Goal: Check status: Check status

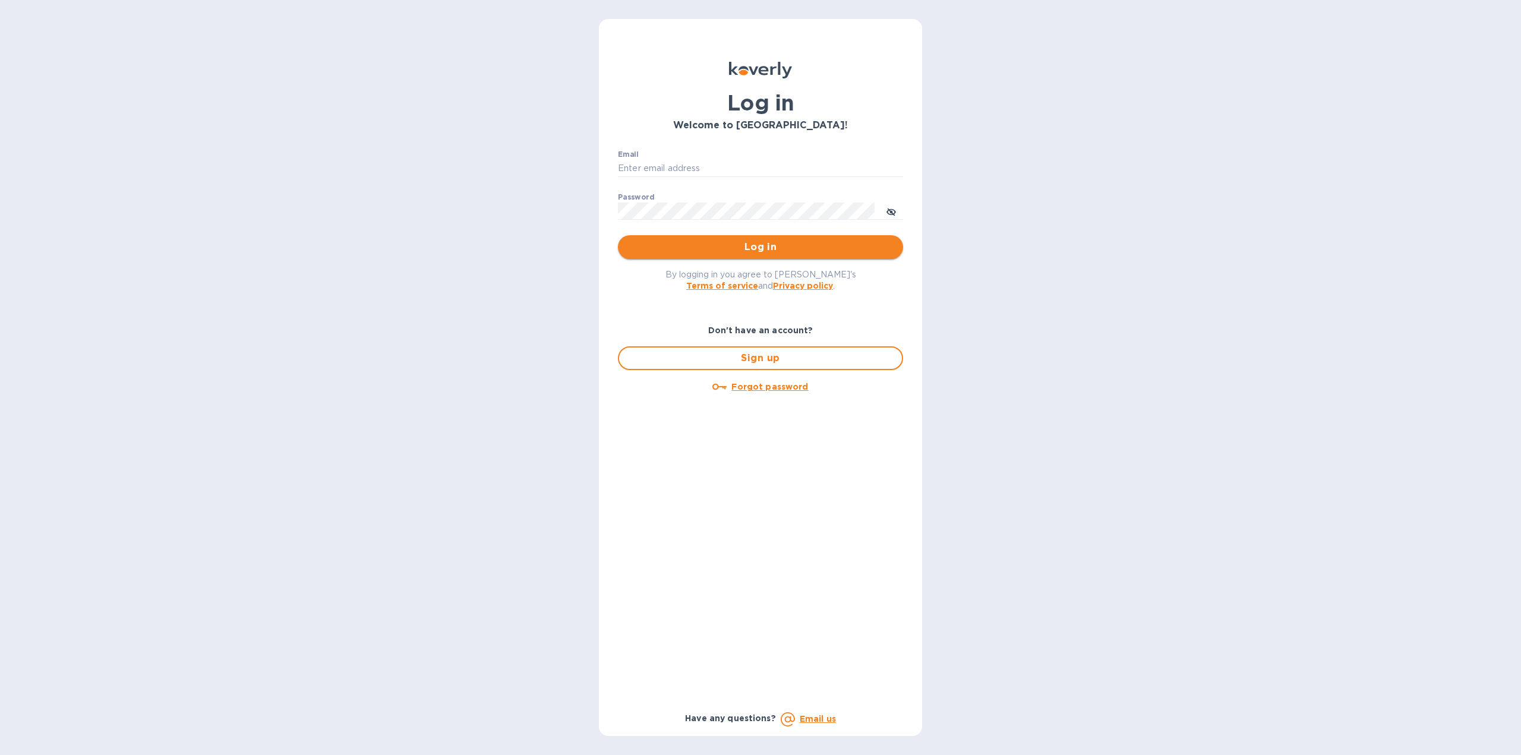
type input "[US_STATE][DOMAIN_NAME][EMAIL_ADDRESS][DOMAIN_NAME]"
click at [680, 245] on span "Log in" at bounding box center [760, 247] width 266 height 14
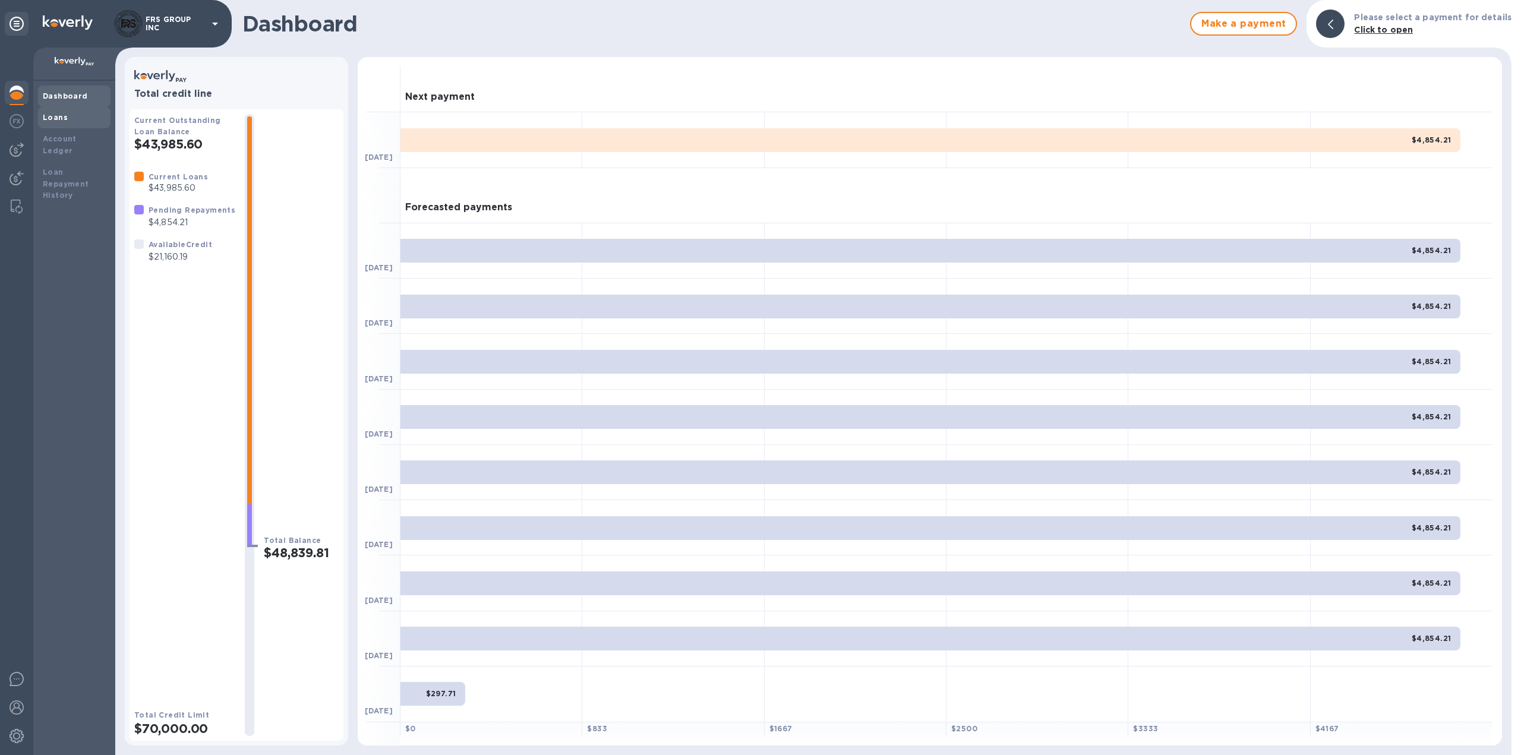
click at [49, 113] on b "Loans" at bounding box center [55, 117] width 25 height 9
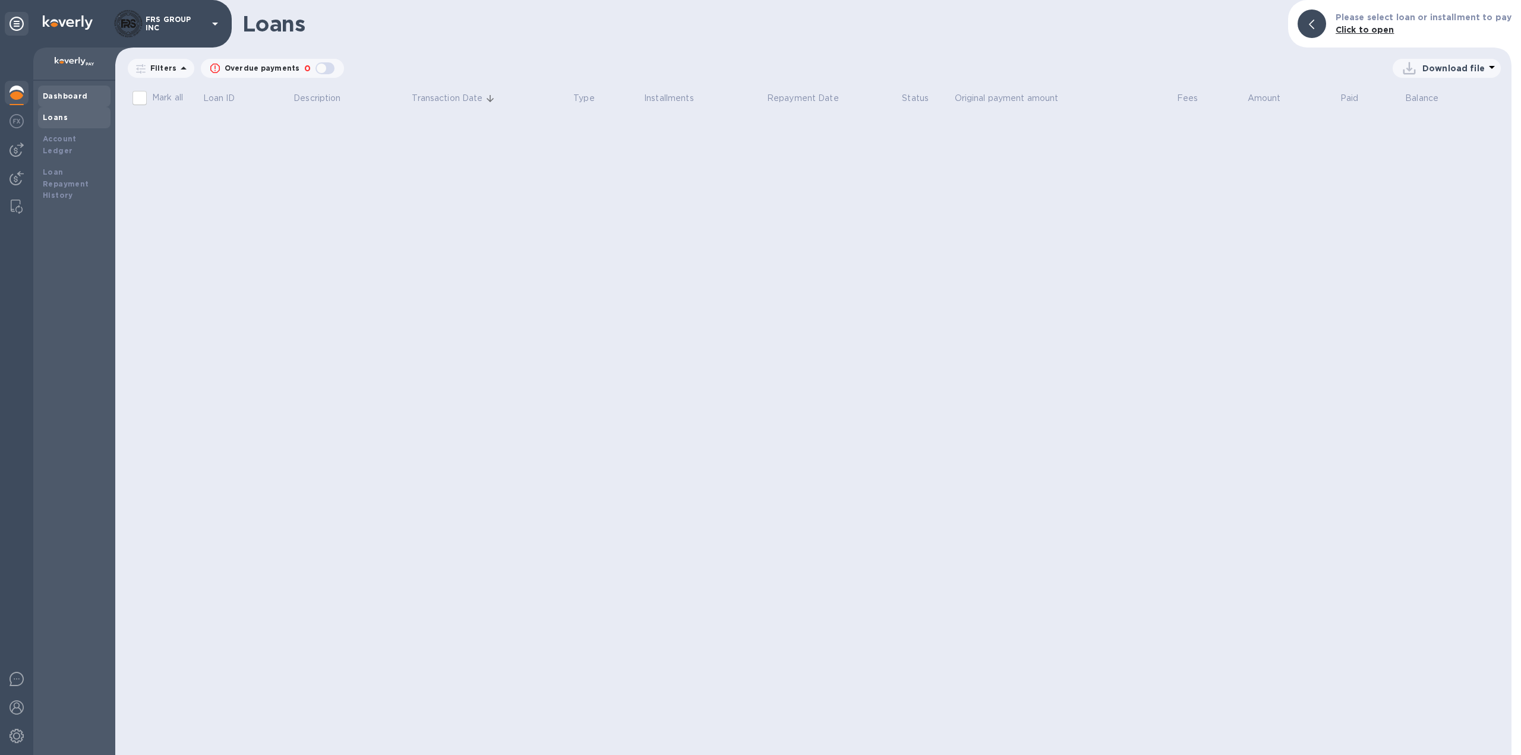
click at [65, 96] on b "Dashboard" at bounding box center [65, 95] width 45 height 9
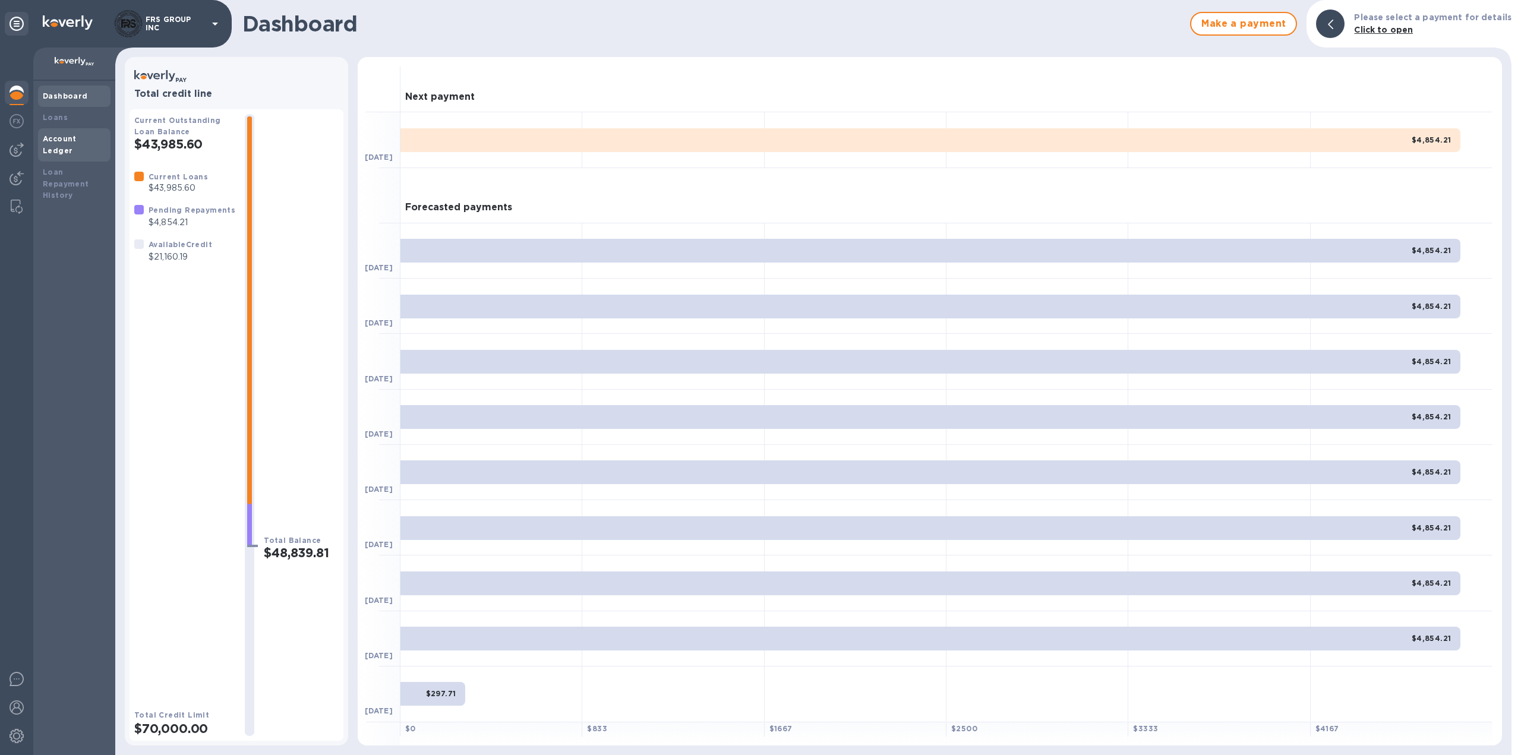
click at [65, 135] on b "Account Ledger" at bounding box center [60, 144] width 34 height 21
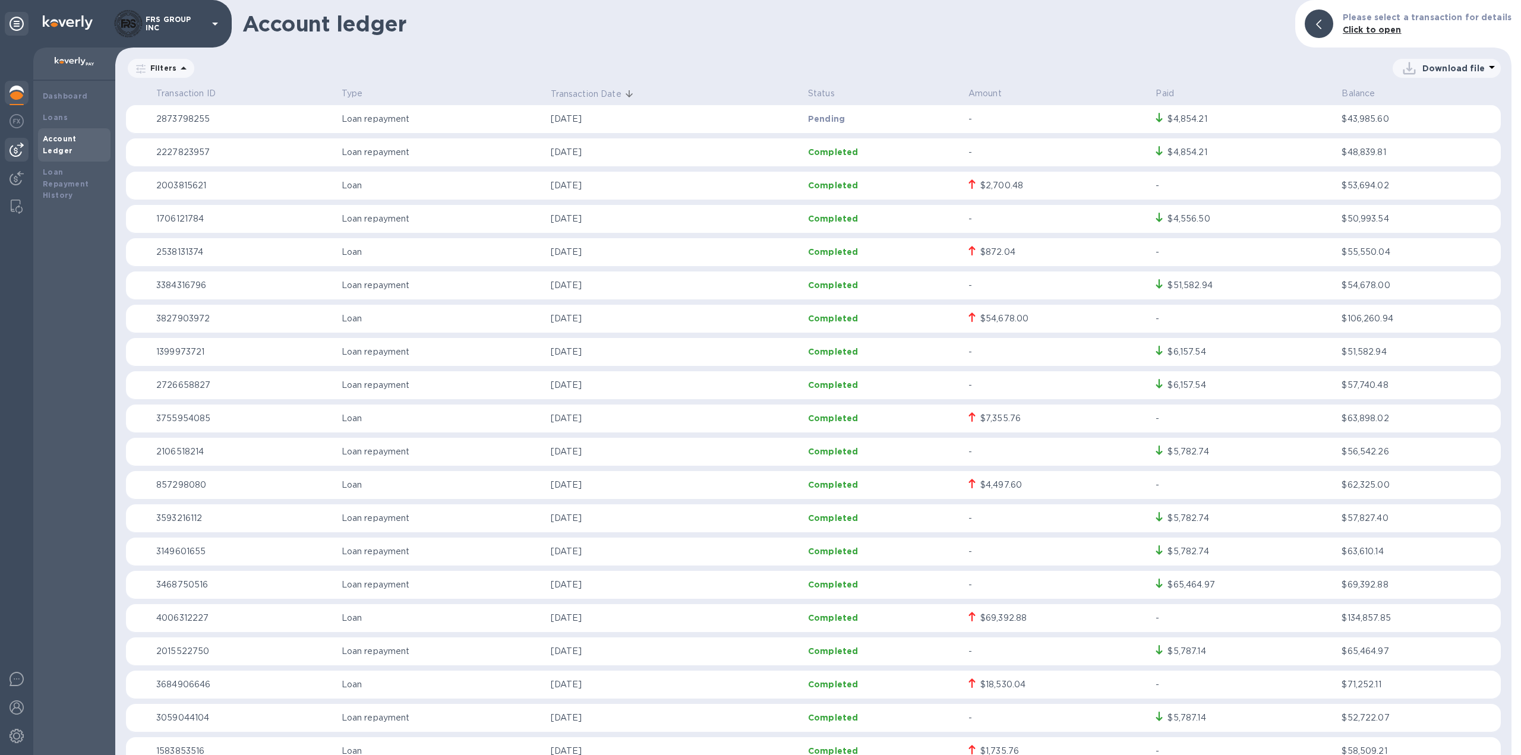
click at [17, 147] on img at bounding box center [17, 150] width 14 height 14
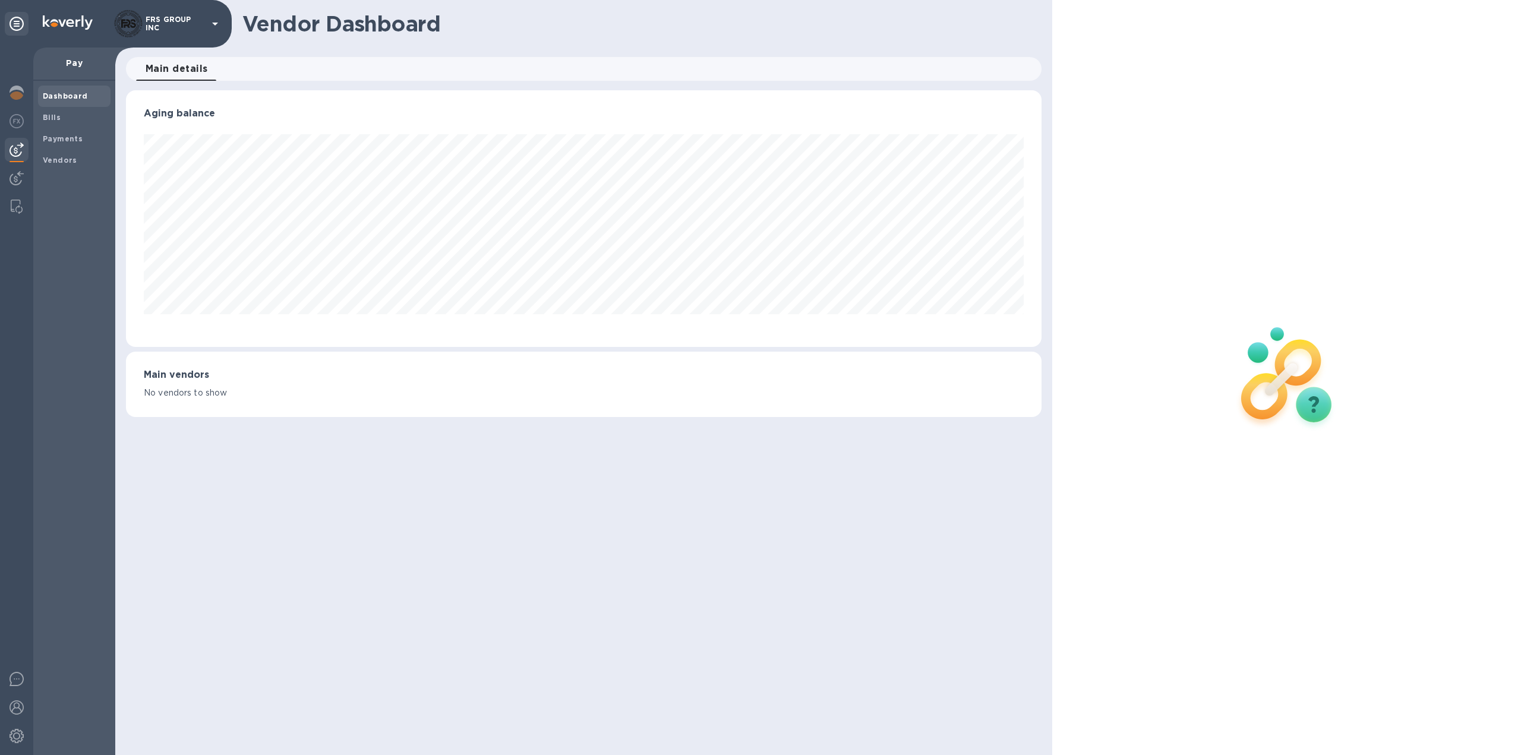
scroll to position [257, 916]
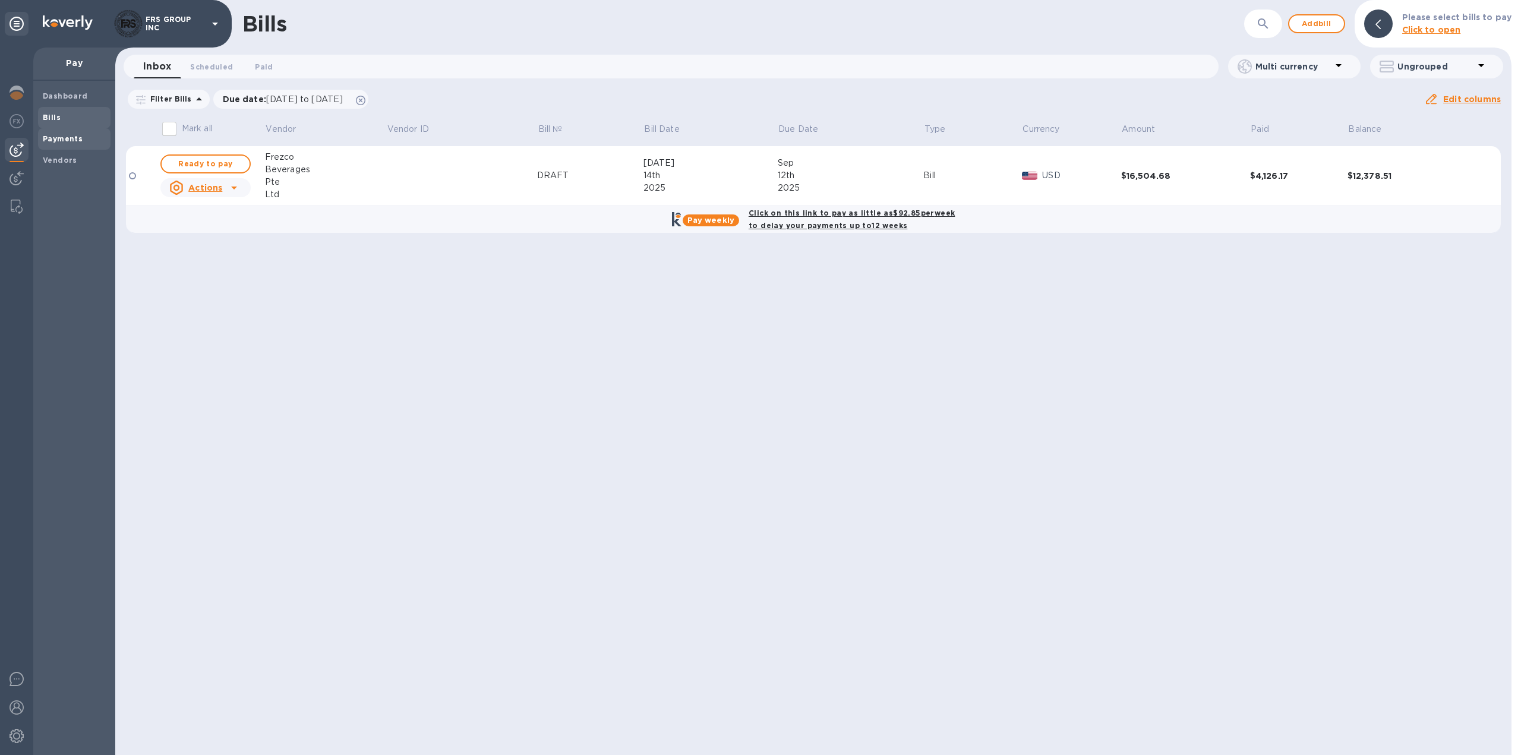
click at [64, 135] on b "Payments" at bounding box center [63, 138] width 40 height 9
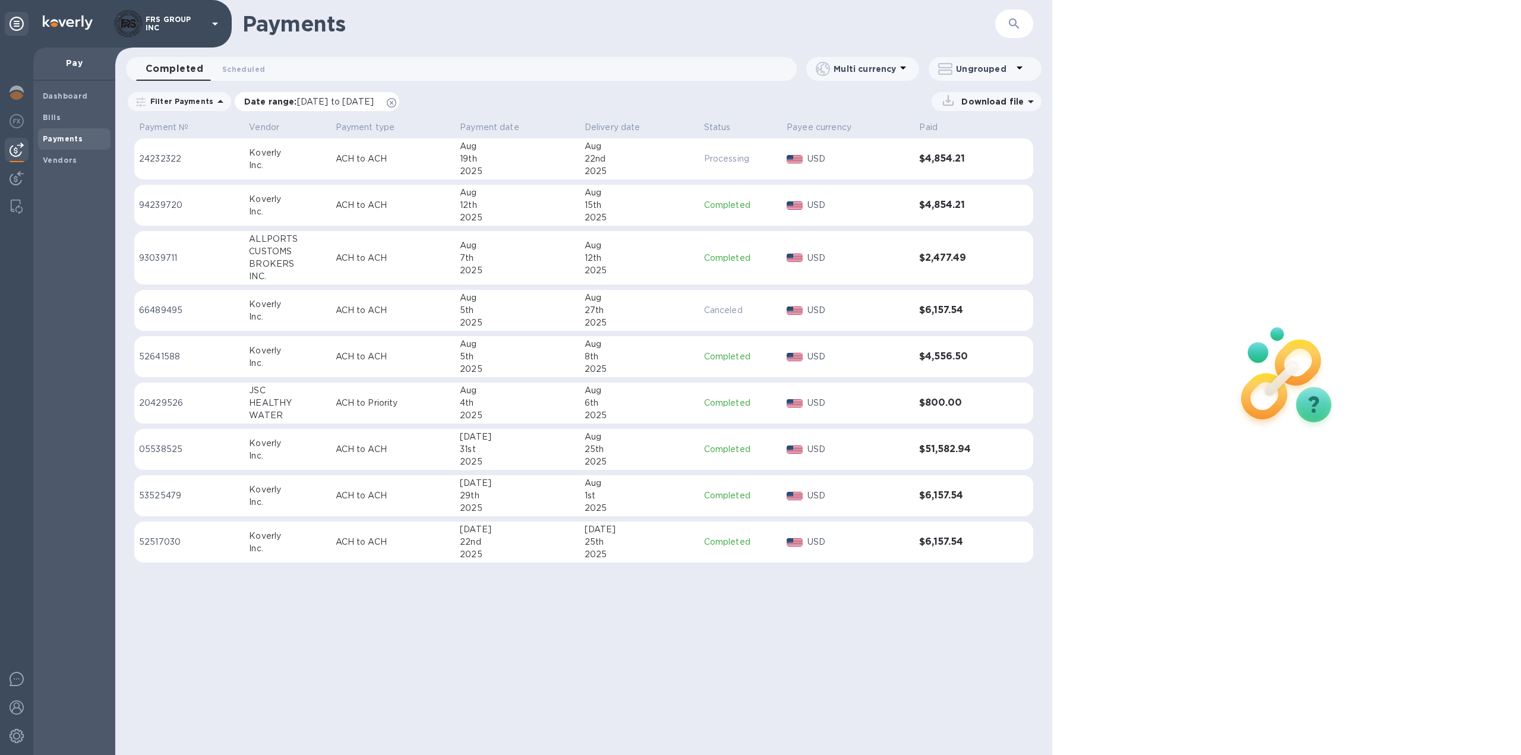
click at [396, 102] on icon at bounding box center [392, 103] width 10 height 10
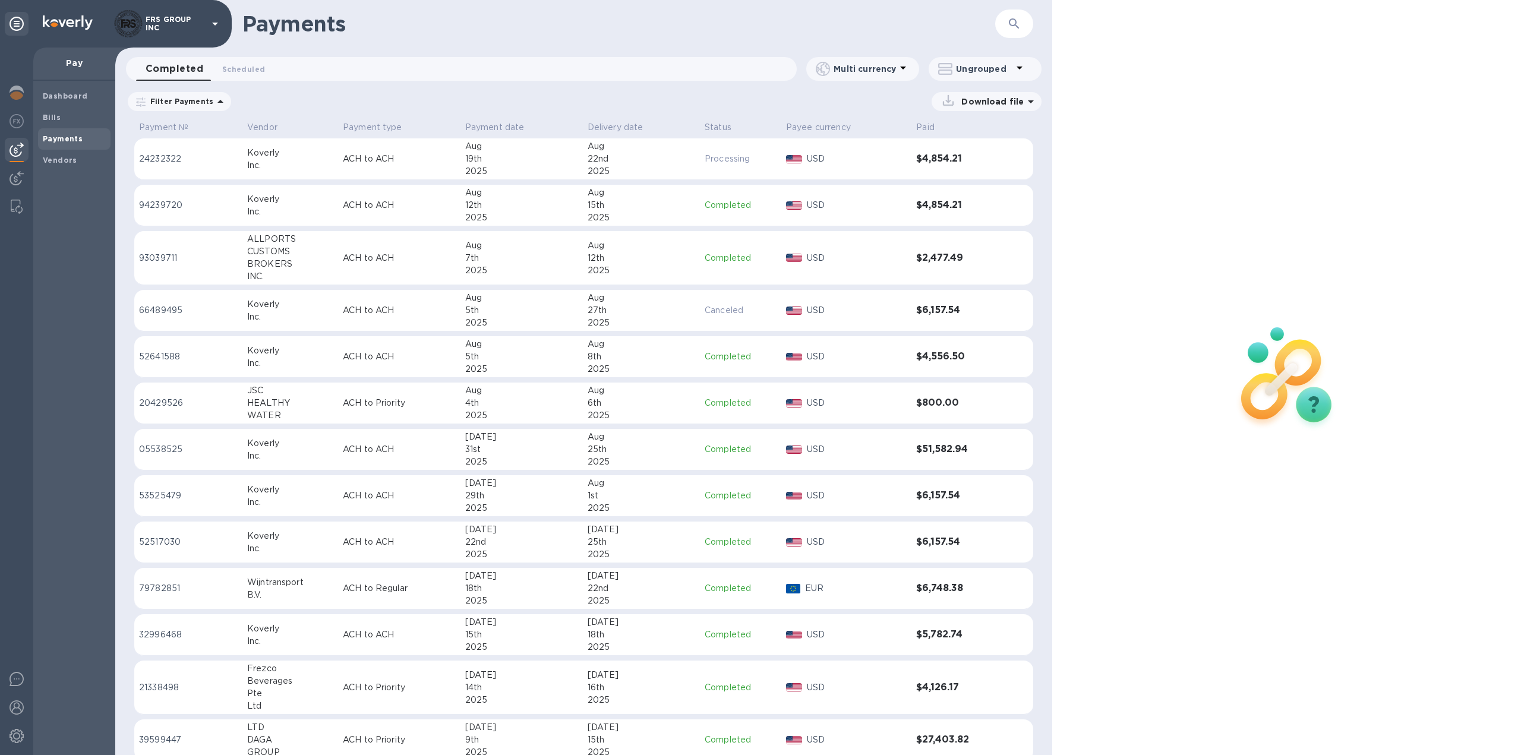
click at [213, 102] on icon at bounding box center [220, 101] width 14 height 14
click at [401, 228] on u "Clear filter" at bounding box center [402, 226] width 48 height 10
click at [302, 97] on div "Download file" at bounding box center [640, 101] width 804 height 19
click at [62, 157] on b "Vendors" at bounding box center [60, 160] width 34 height 9
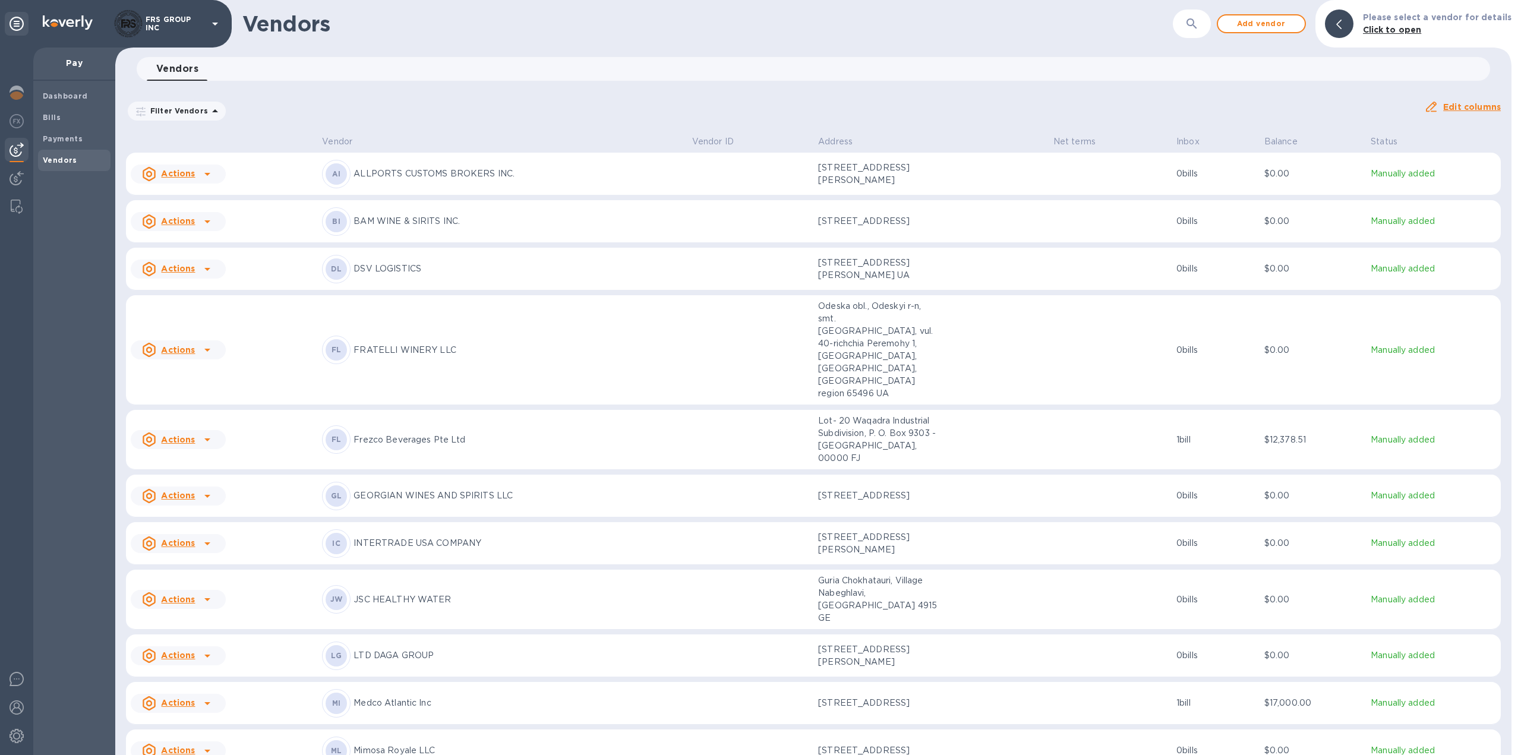
click at [441, 490] on p "GEORGIAN WINES AND SPIRITS LLC" at bounding box center [517, 496] width 329 height 12
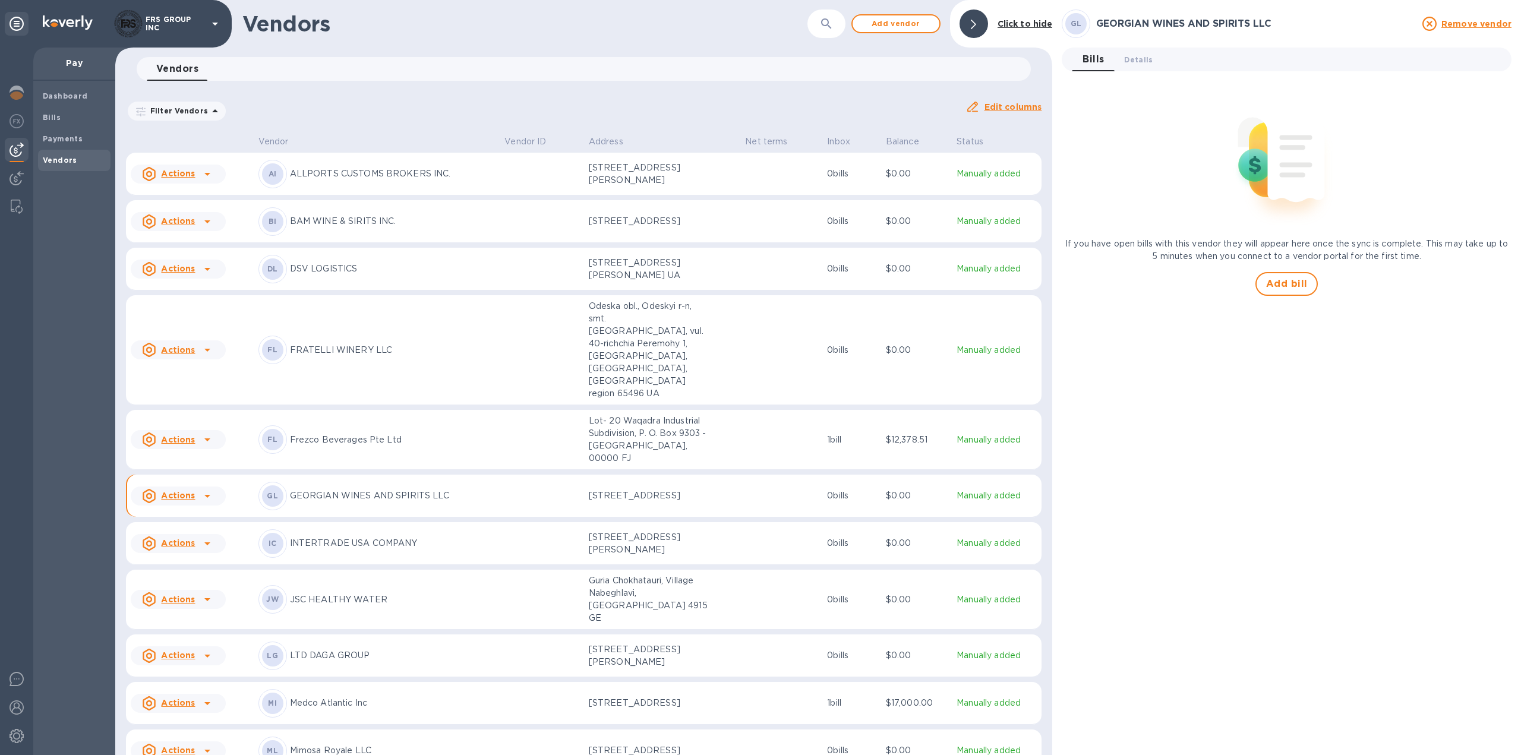
click at [212, 111] on icon at bounding box center [215, 111] width 14 height 14
click at [271, 102] on div "Filter Vendors Auto pay: All" at bounding box center [541, 111] width 830 height 23
click at [894, 105] on div "Filter Vendors Auto pay: All" at bounding box center [541, 111] width 830 height 23
click at [1139, 62] on span "Details 0" at bounding box center [1138, 59] width 29 height 12
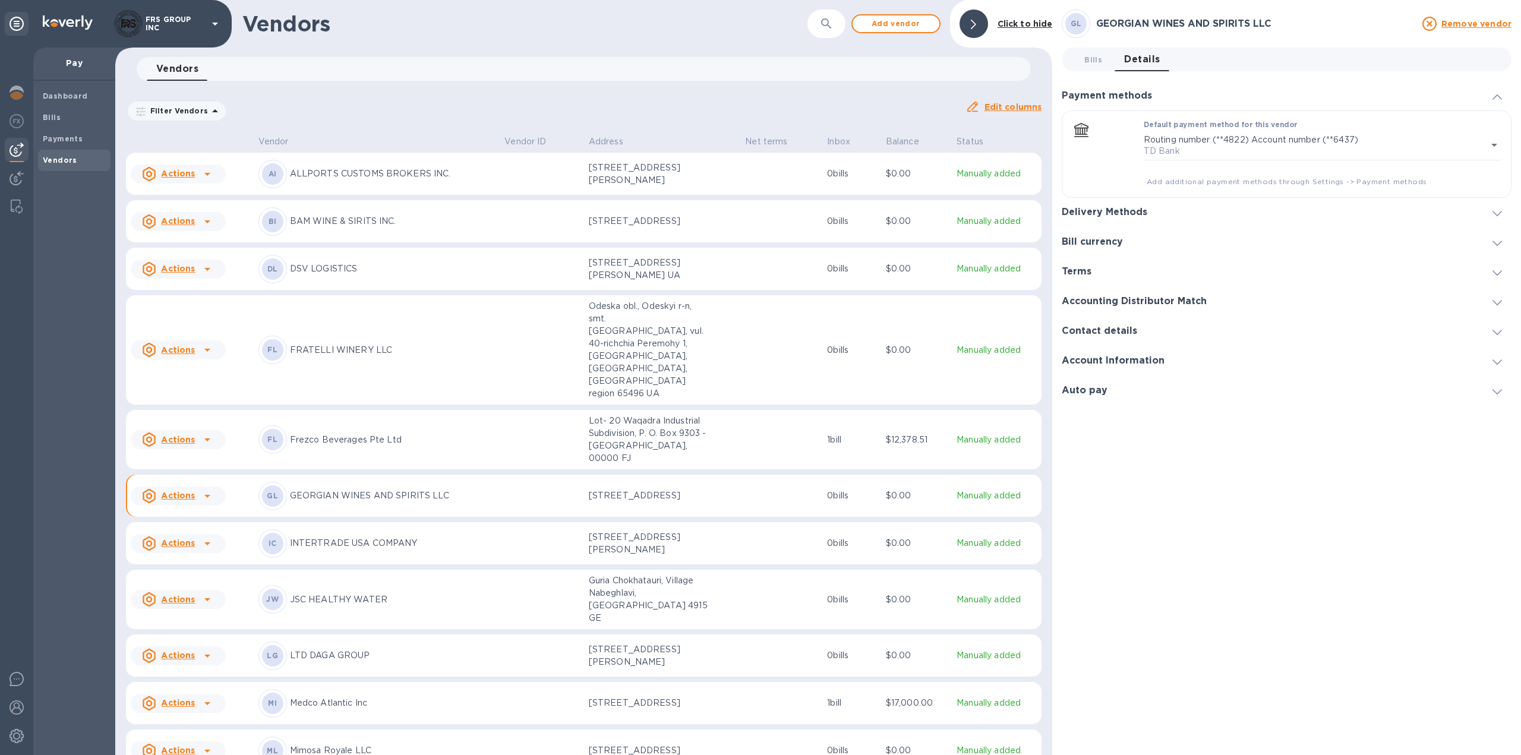
click at [210, 489] on icon at bounding box center [207, 496] width 14 height 14
click at [304, 462] on div at bounding box center [760, 377] width 1521 height 755
click at [355, 490] on p "GEORGIAN WINES AND SPIRITS LLC" at bounding box center [393, 496] width 206 height 12
click at [394, 490] on p "GEORGIAN WINES AND SPIRITS LLC" at bounding box center [393, 496] width 206 height 12
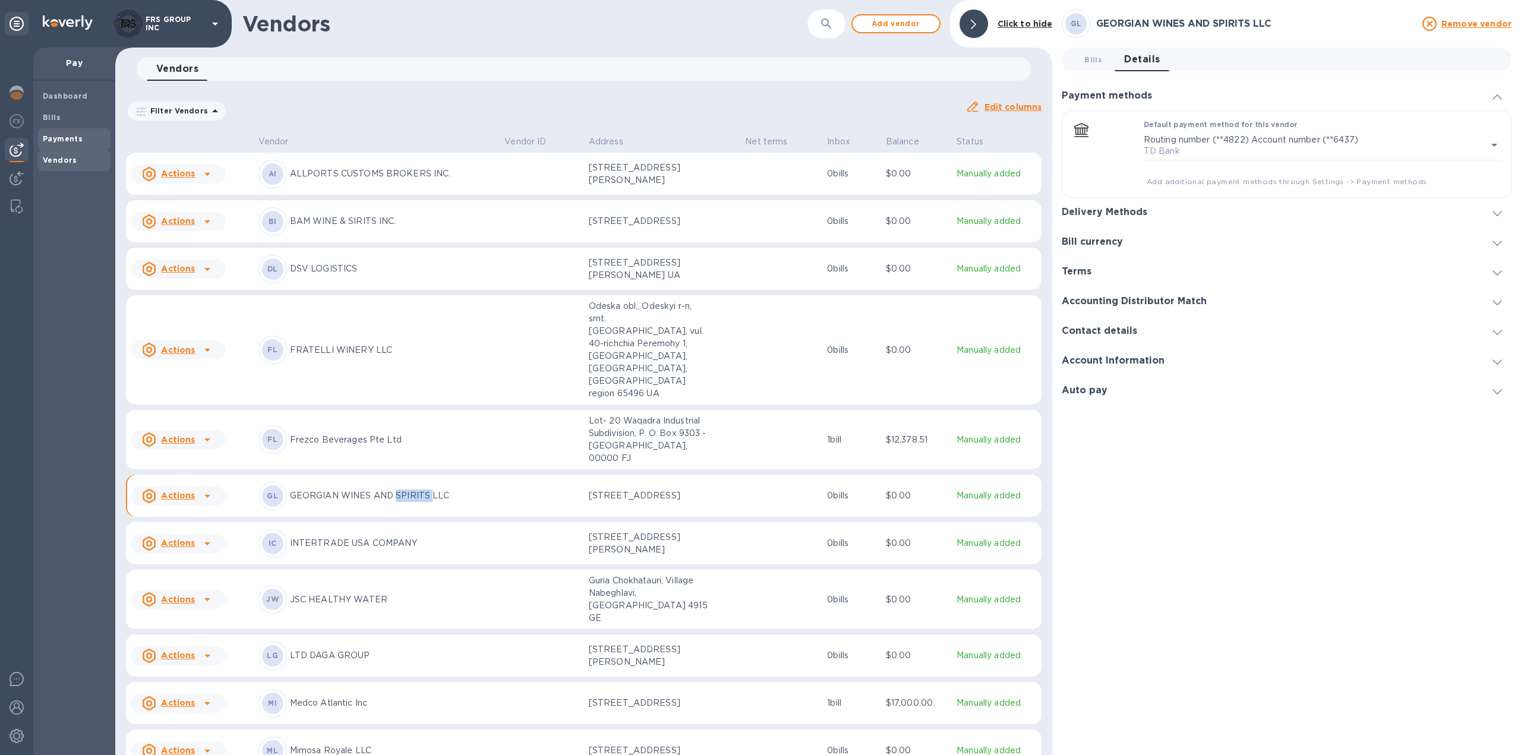
click at [70, 143] on b "Payments" at bounding box center [63, 138] width 40 height 9
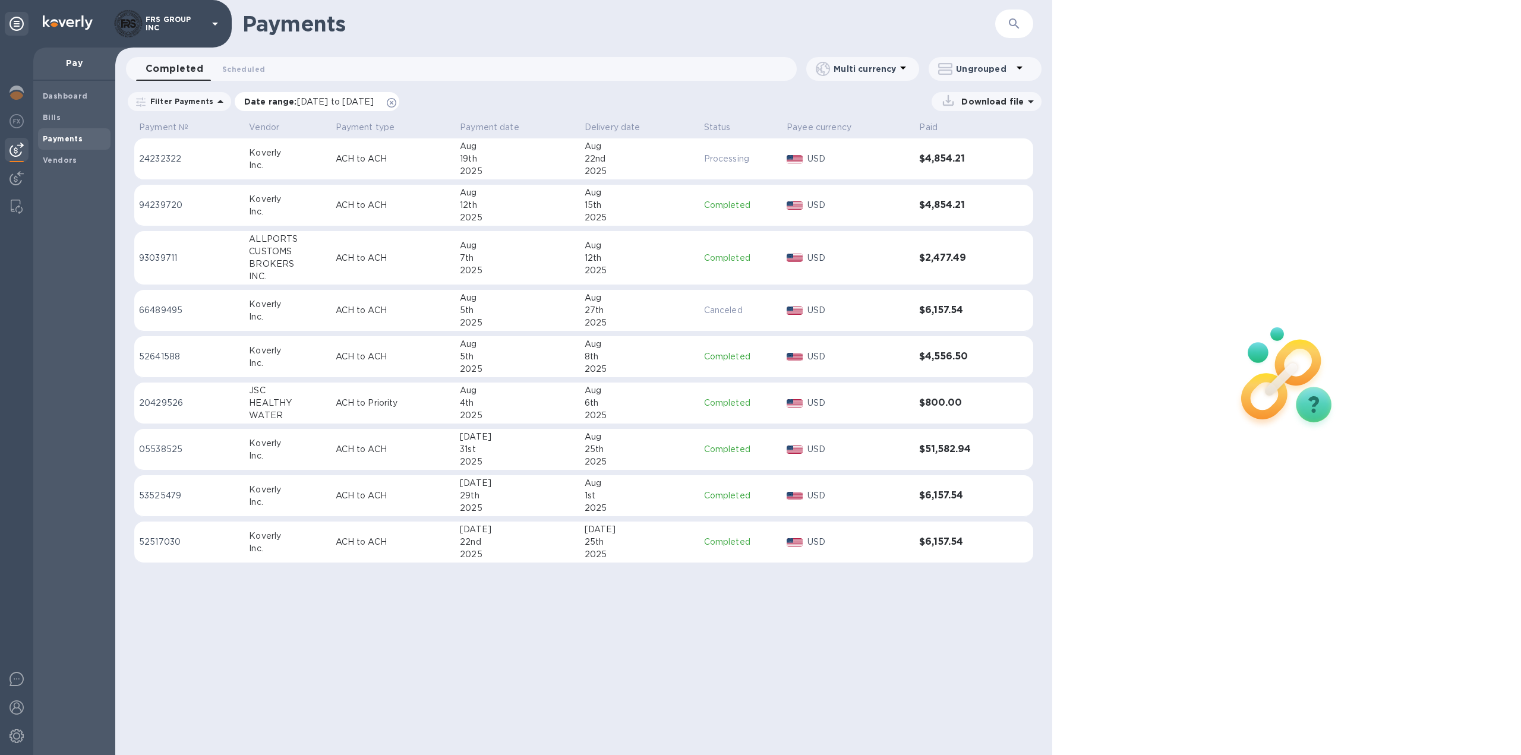
click at [396, 103] on icon at bounding box center [392, 103] width 10 height 10
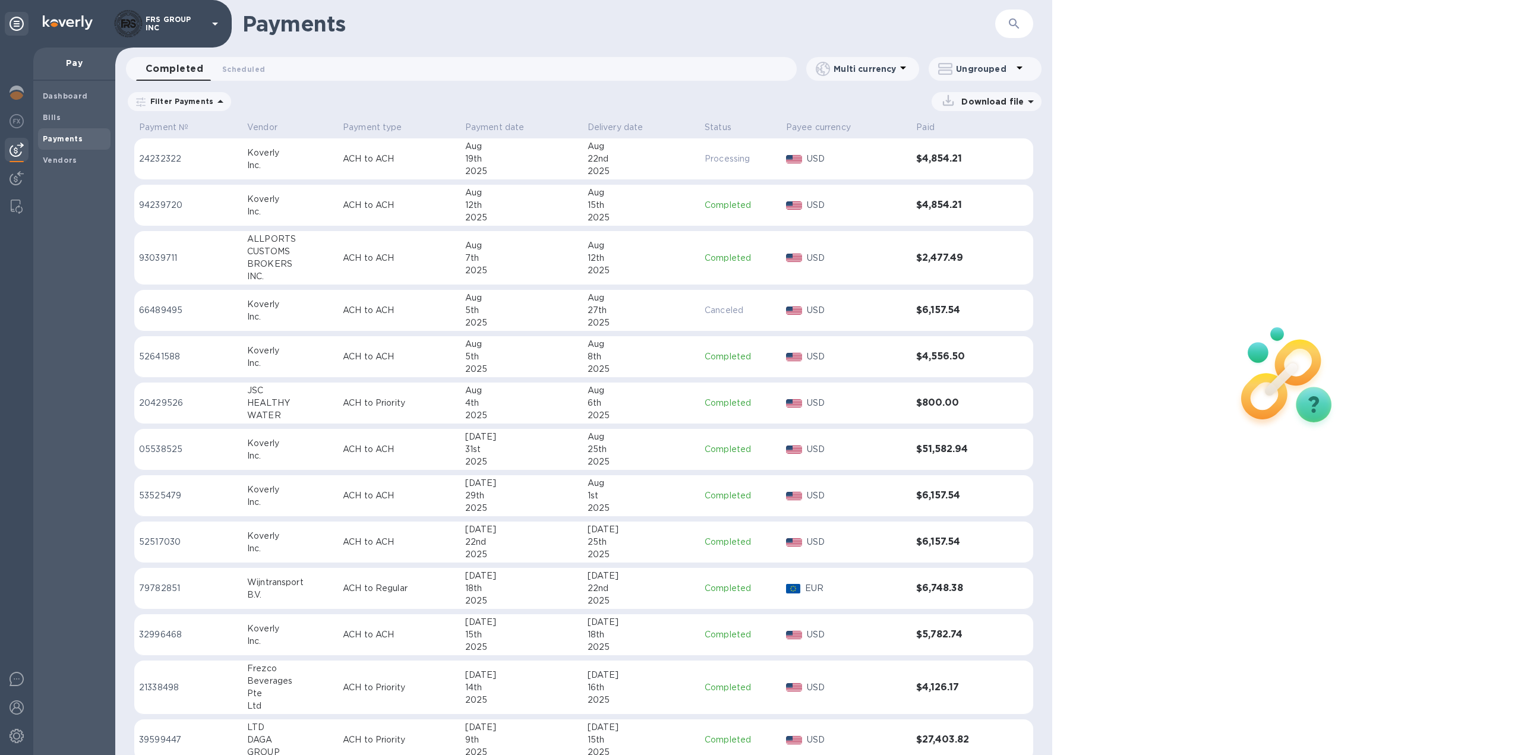
click at [1030, 102] on icon at bounding box center [1031, 101] width 6 height 3
click at [971, 183] on p "Payments summary" at bounding box center [978, 181] width 104 height 12
click at [858, 185] on p "XLSX file" at bounding box center [863, 185] width 40 height 12
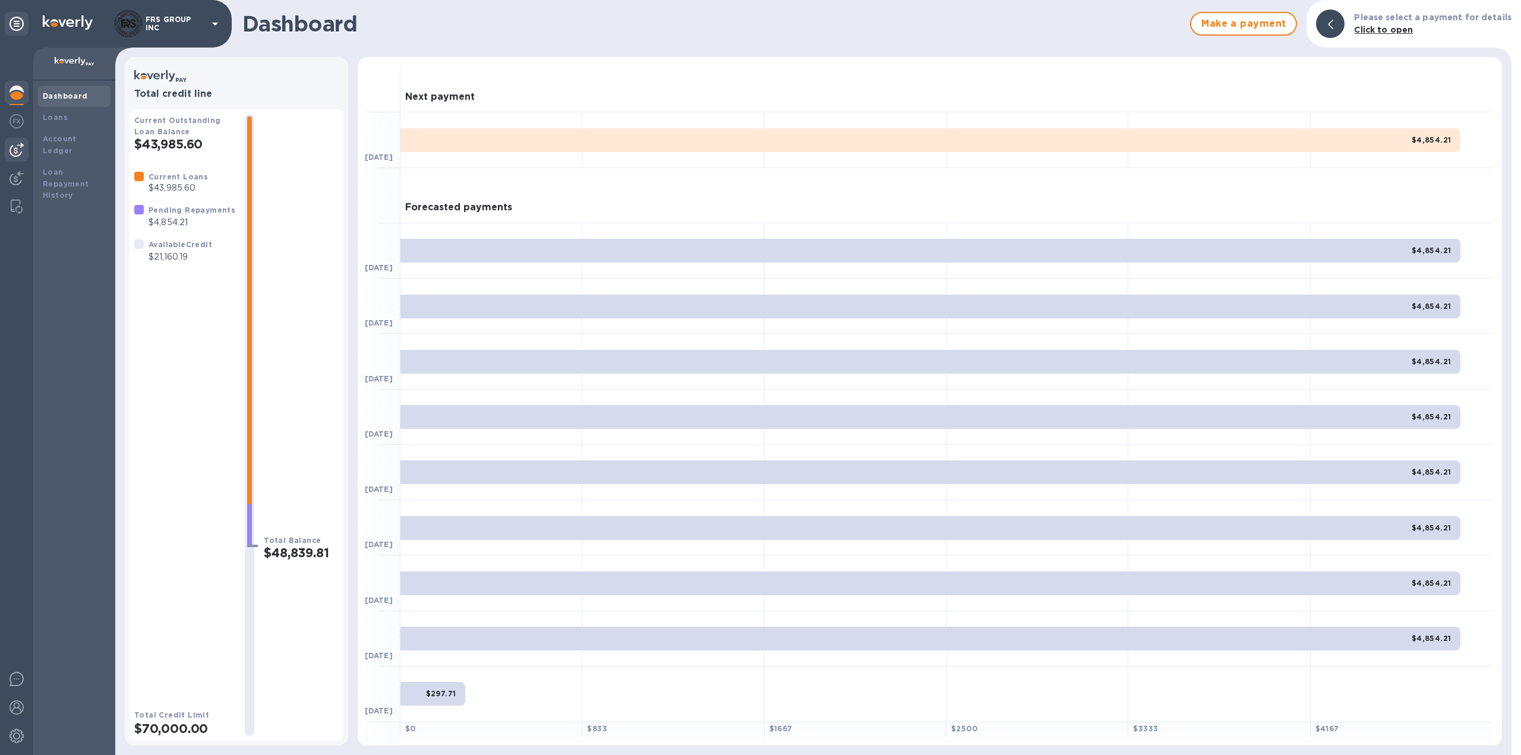
click at [17, 151] on img at bounding box center [17, 150] width 14 height 14
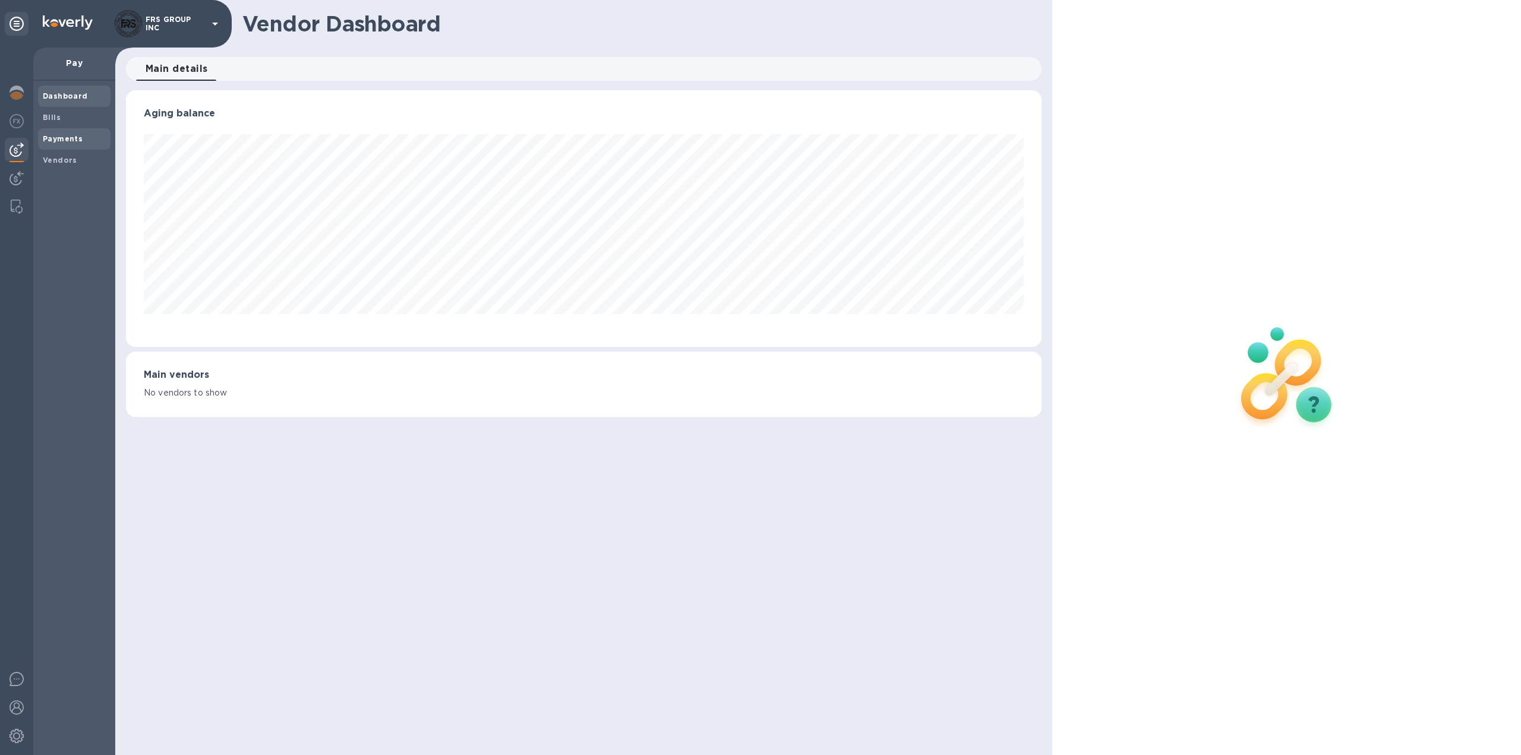
scroll to position [257, 916]
click at [61, 134] on b "Payments" at bounding box center [63, 138] width 40 height 9
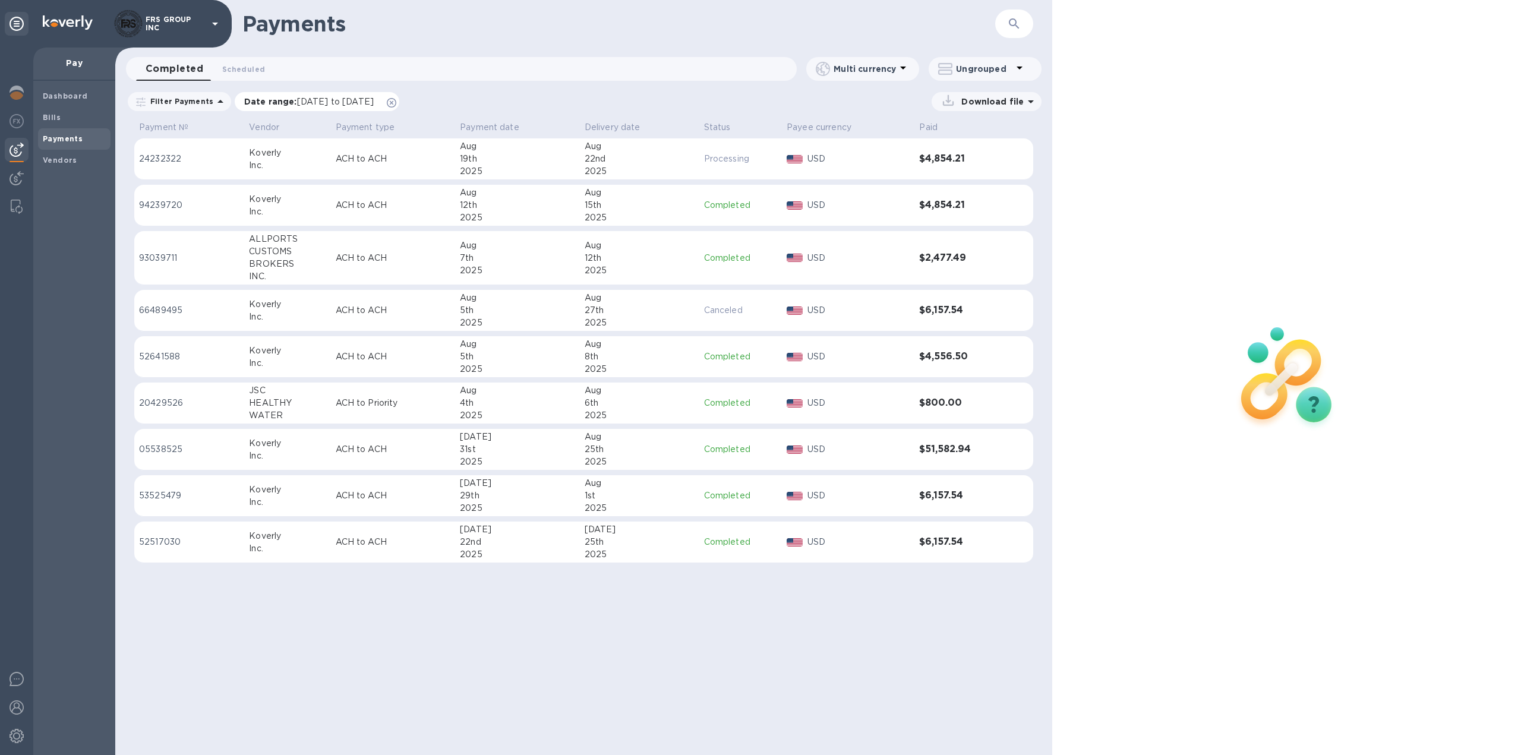
click at [396, 101] on icon at bounding box center [392, 103] width 10 height 10
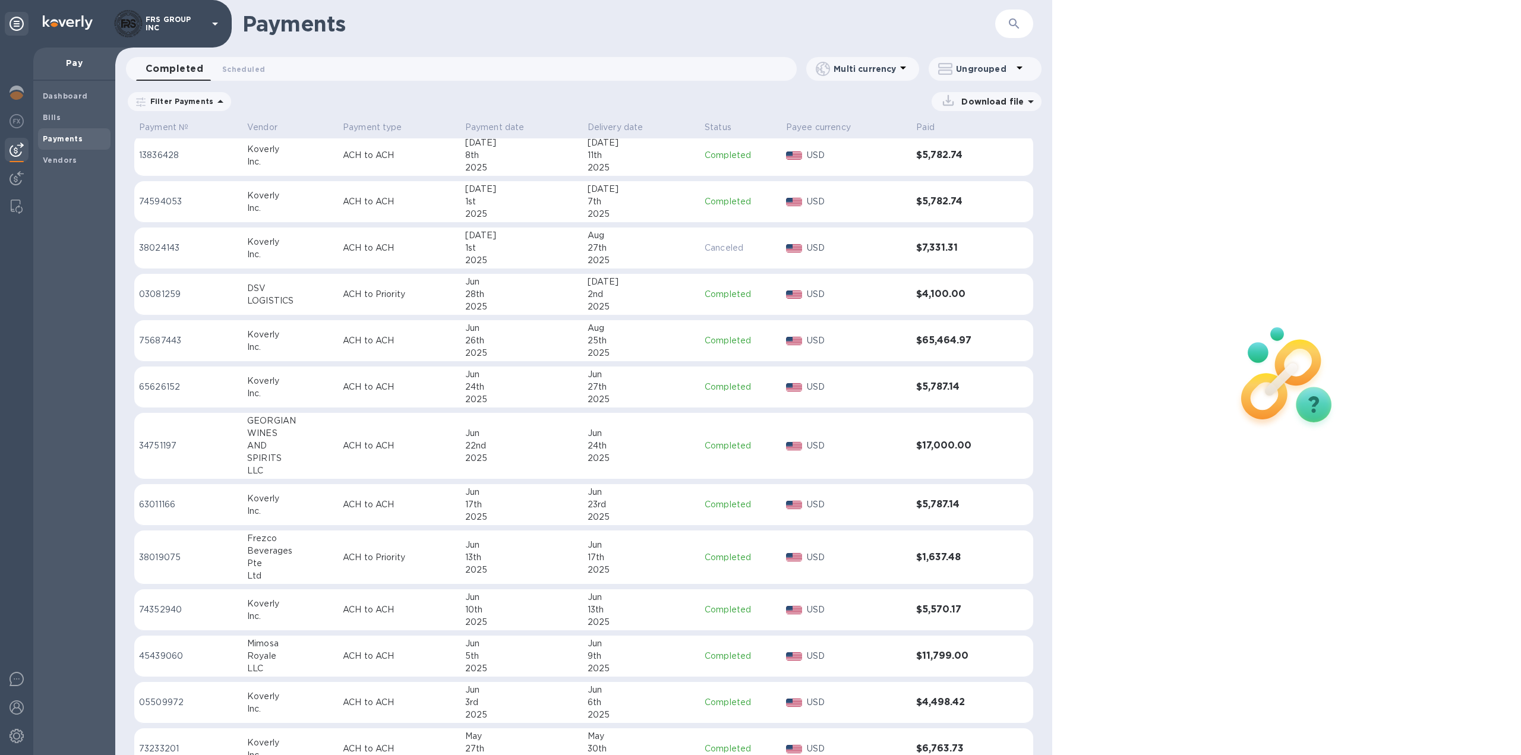
scroll to position [663, 0]
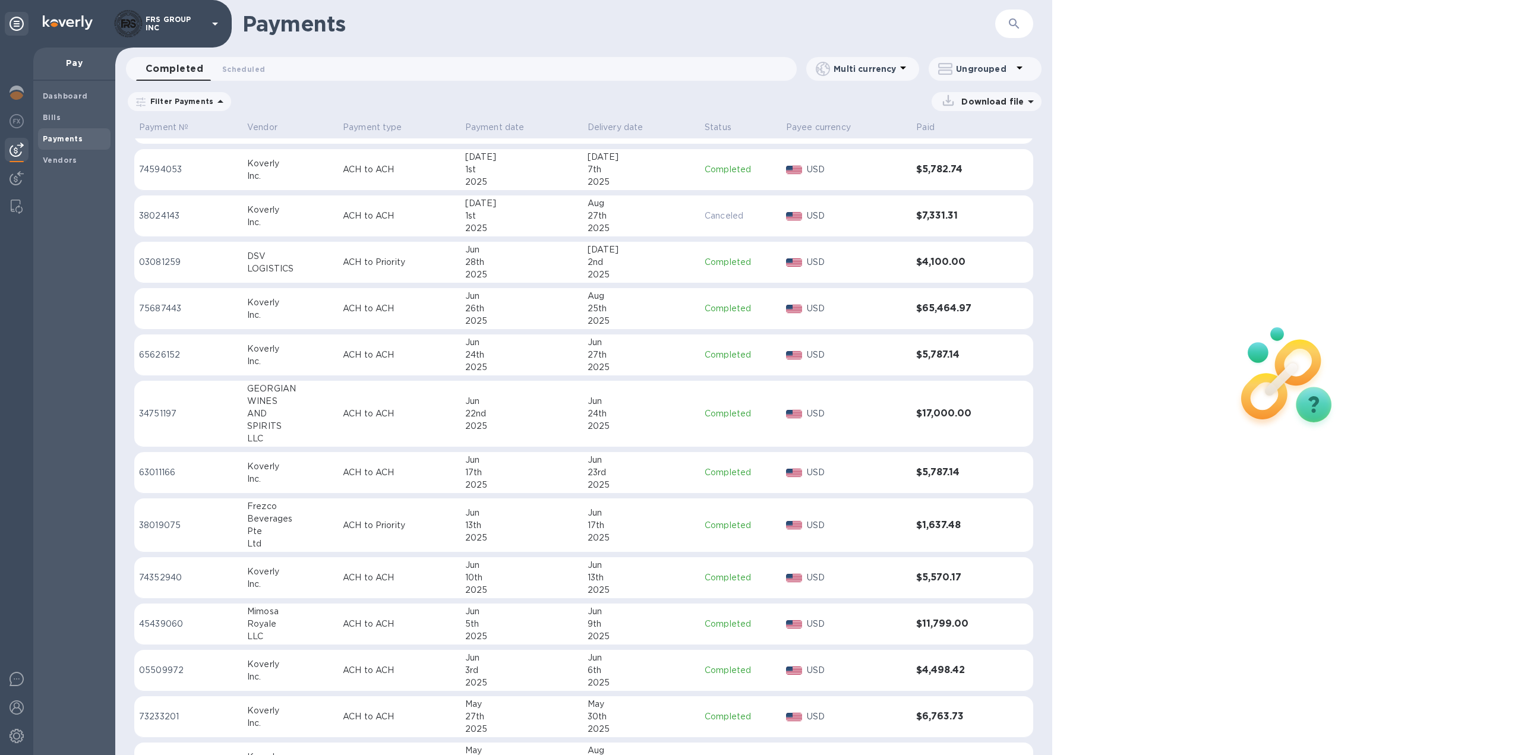
click at [520, 427] on div "2025" at bounding box center [521, 426] width 113 height 12
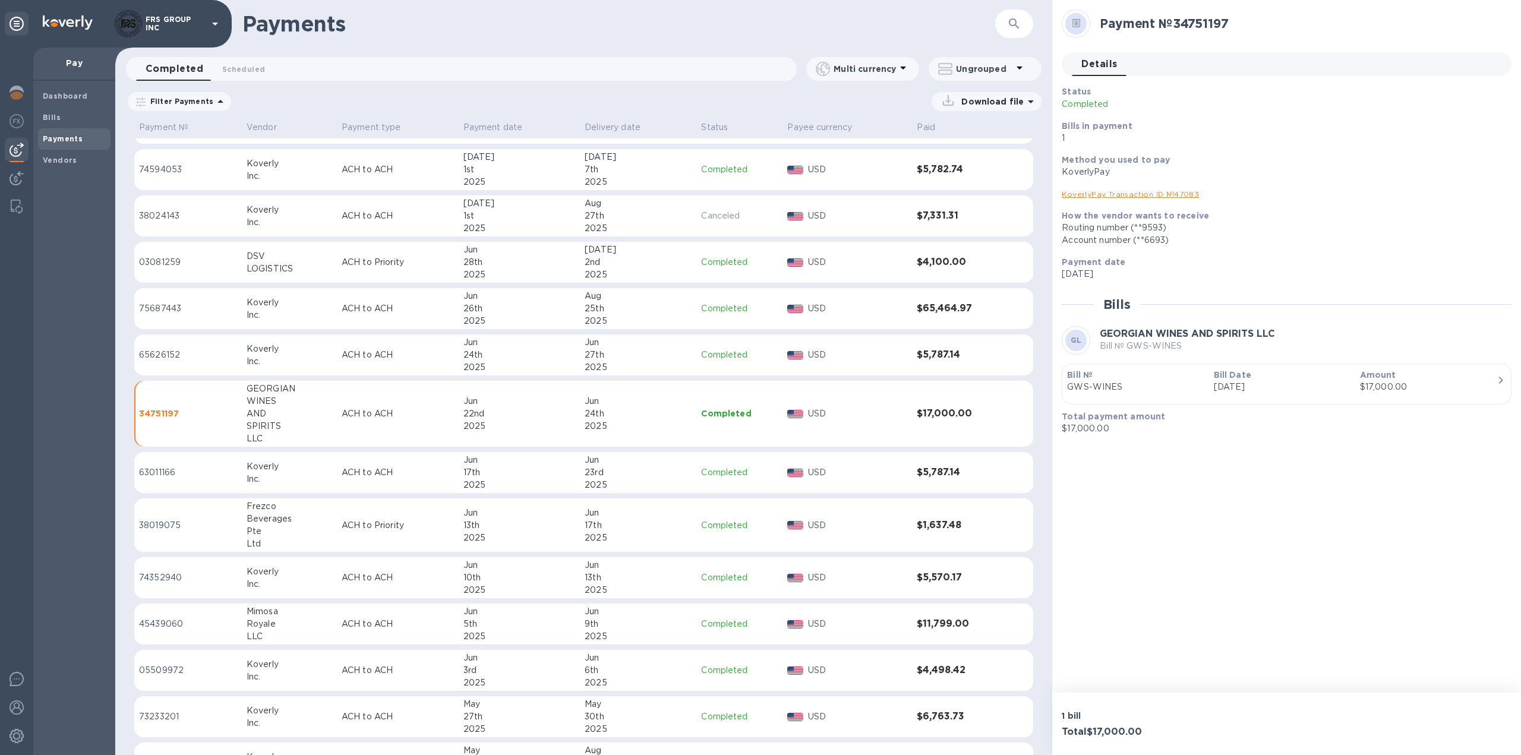
click at [1163, 389] on p "GWS-WINES" at bounding box center [1135, 387] width 137 height 12
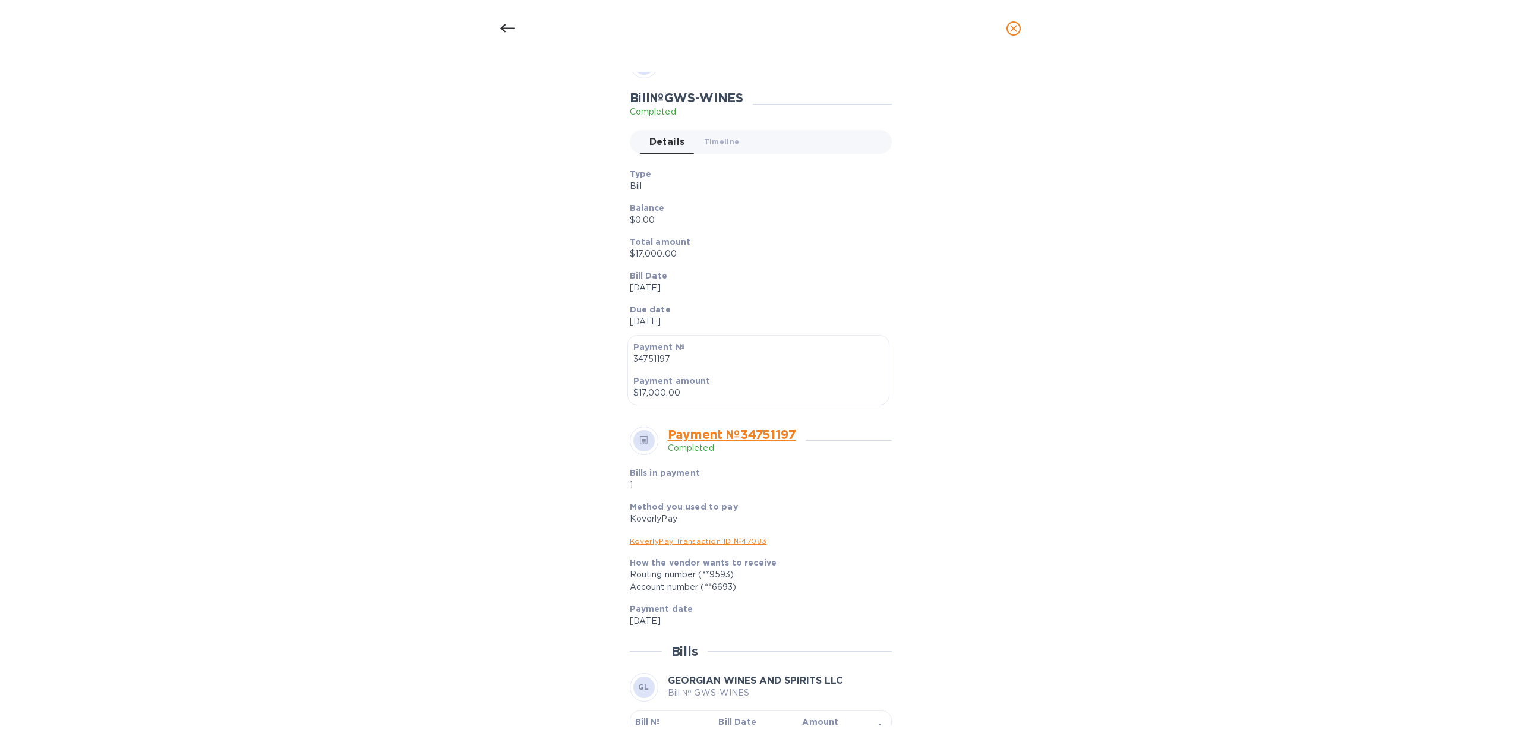
scroll to position [132, 0]
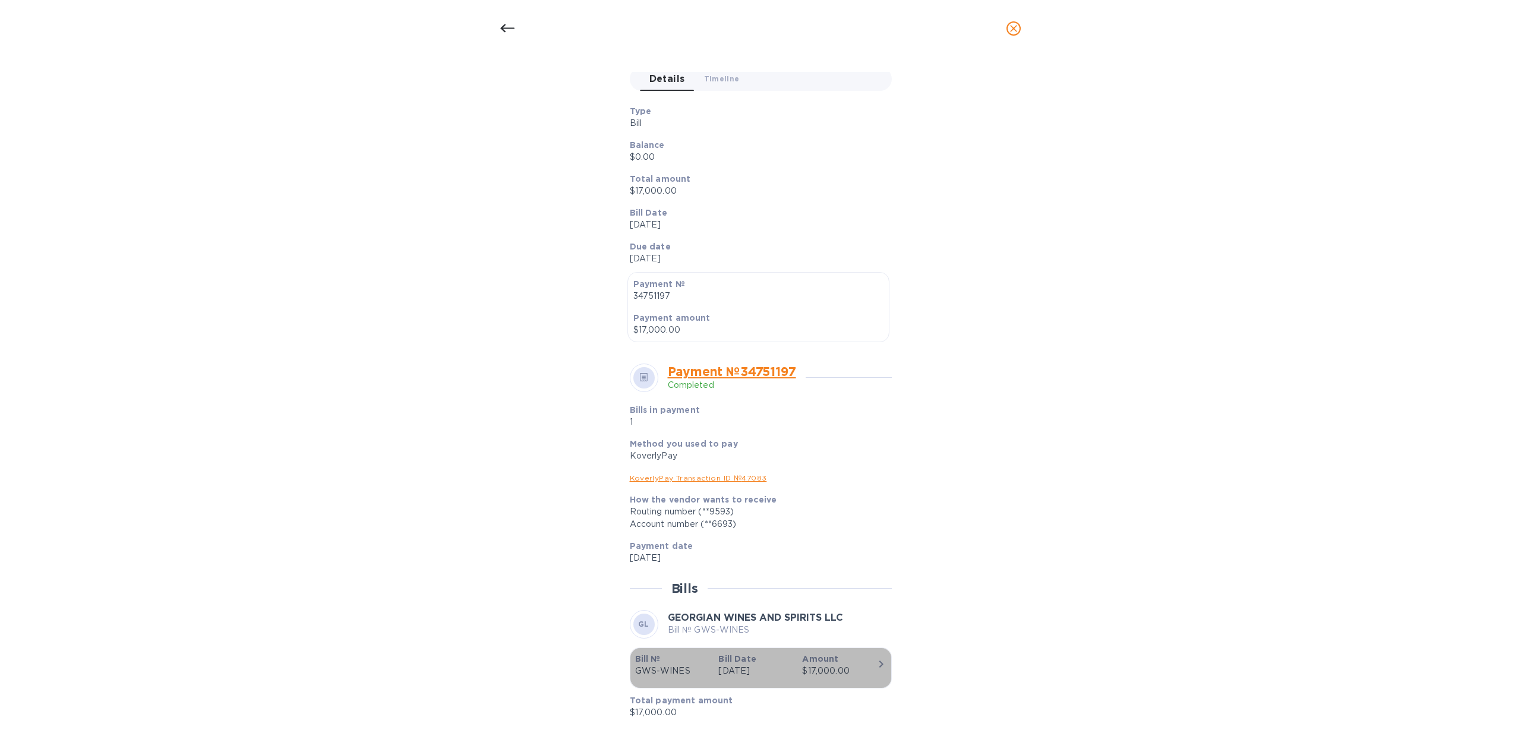
click at [851, 667] on div "$17,000.00" at bounding box center [839, 671] width 74 height 12
click at [685, 518] on div "Account number (**6693)" at bounding box center [756, 524] width 252 height 12
click at [699, 310] on div "Payment amount $17,000.00" at bounding box center [758, 324] width 255 height 29
click at [661, 224] on p "Jun 22nd 2025" at bounding box center [756, 225] width 252 height 12
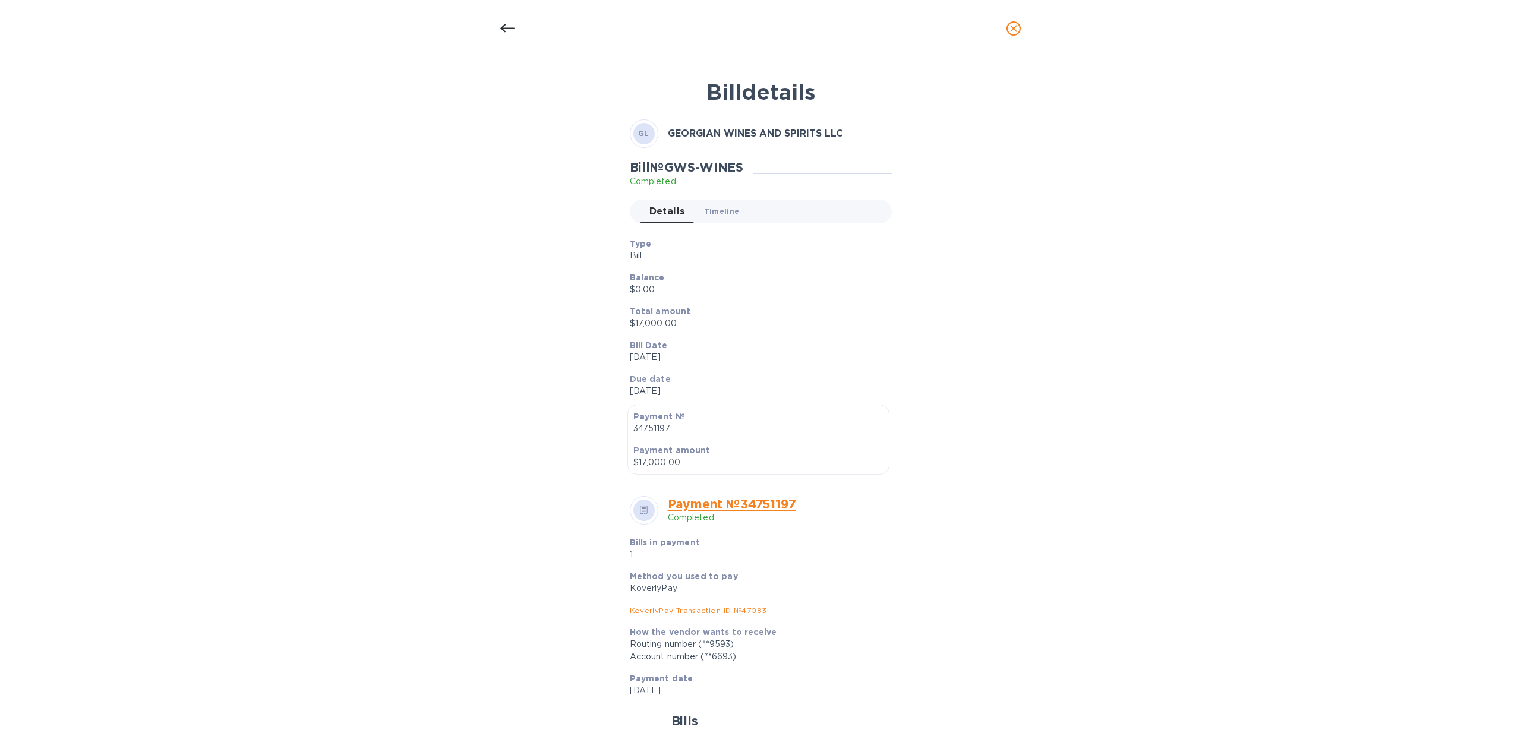
click at [726, 216] on span "Timeline 0" at bounding box center [722, 211] width 36 height 12
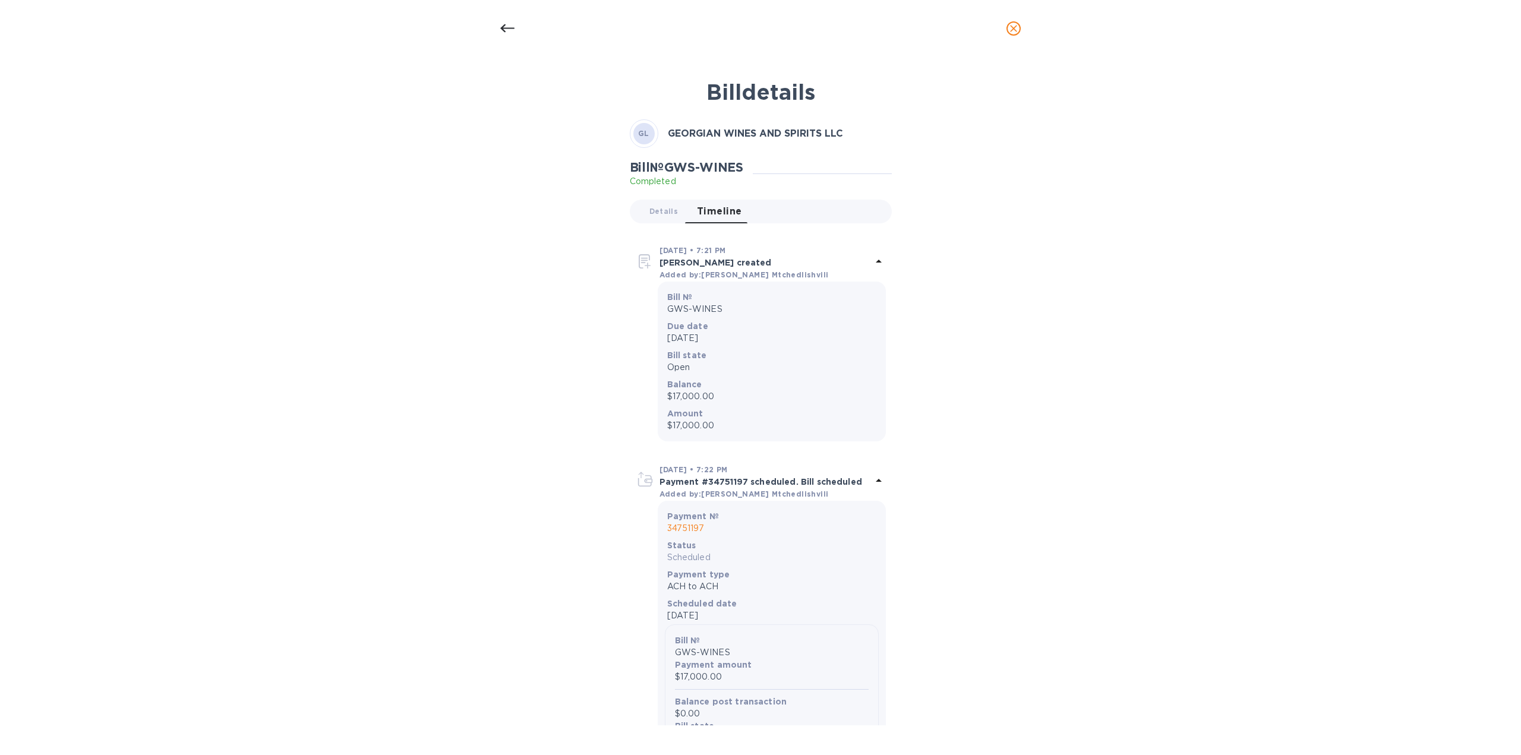
click at [507, 30] on icon at bounding box center [507, 28] width 14 height 14
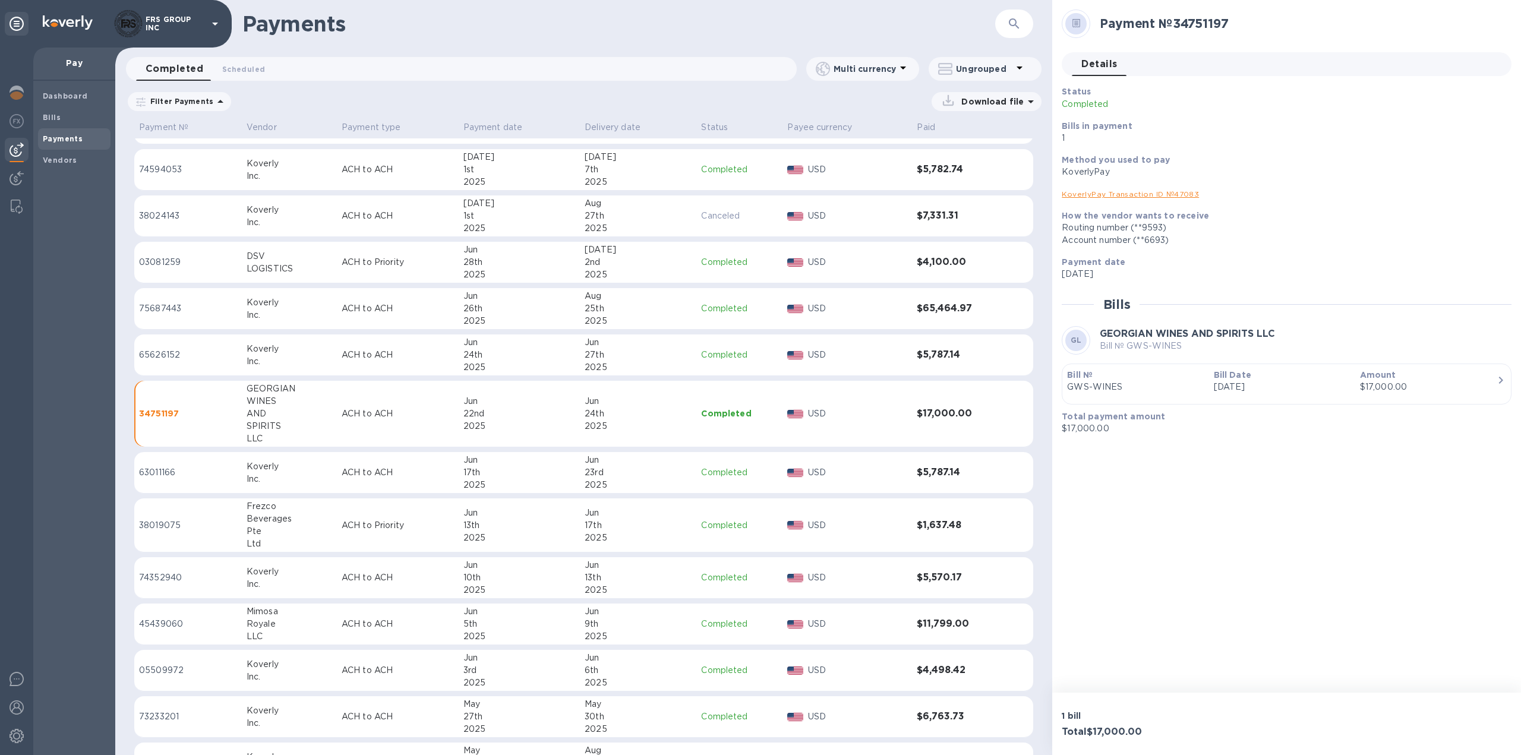
click at [159, 413] on p "34751197" at bounding box center [188, 414] width 98 height 12
click at [808, 414] on p "USD" at bounding box center [857, 414] width 99 height 12
click at [943, 420] on td "$17,000.00" at bounding box center [959, 414] width 94 height 67
click at [1140, 194] on link "KoverlyPay Transaction ID № 47083" at bounding box center [1130, 194] width 137 height 9
